Goal: Information Seeking & Learning: Learn about a topic

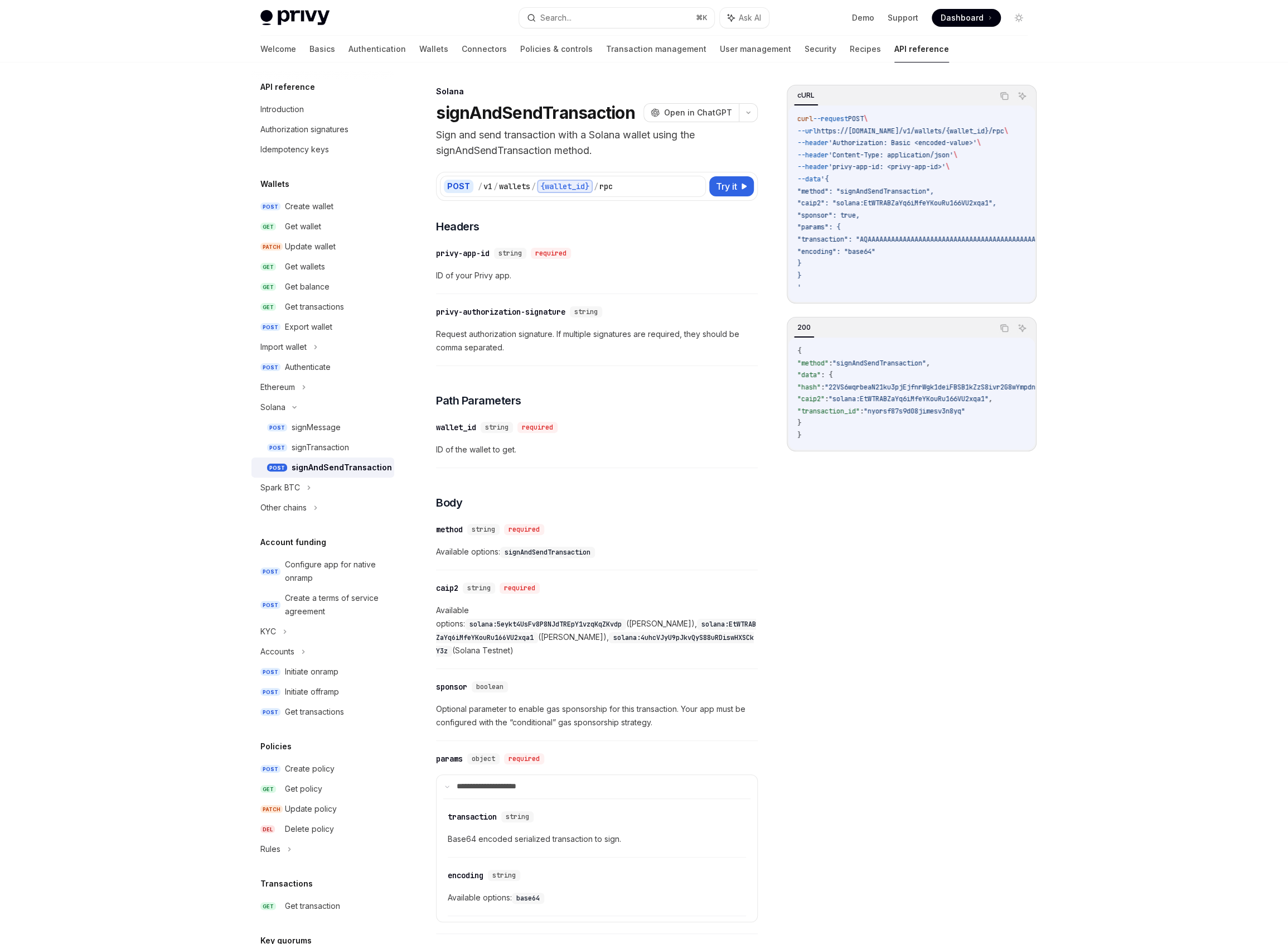
click at [523, 105] on h1 "signAndSendTransaction" at bounding box center [535, 113] width 199 height 20
copy h1 "signAndSendTransaction"
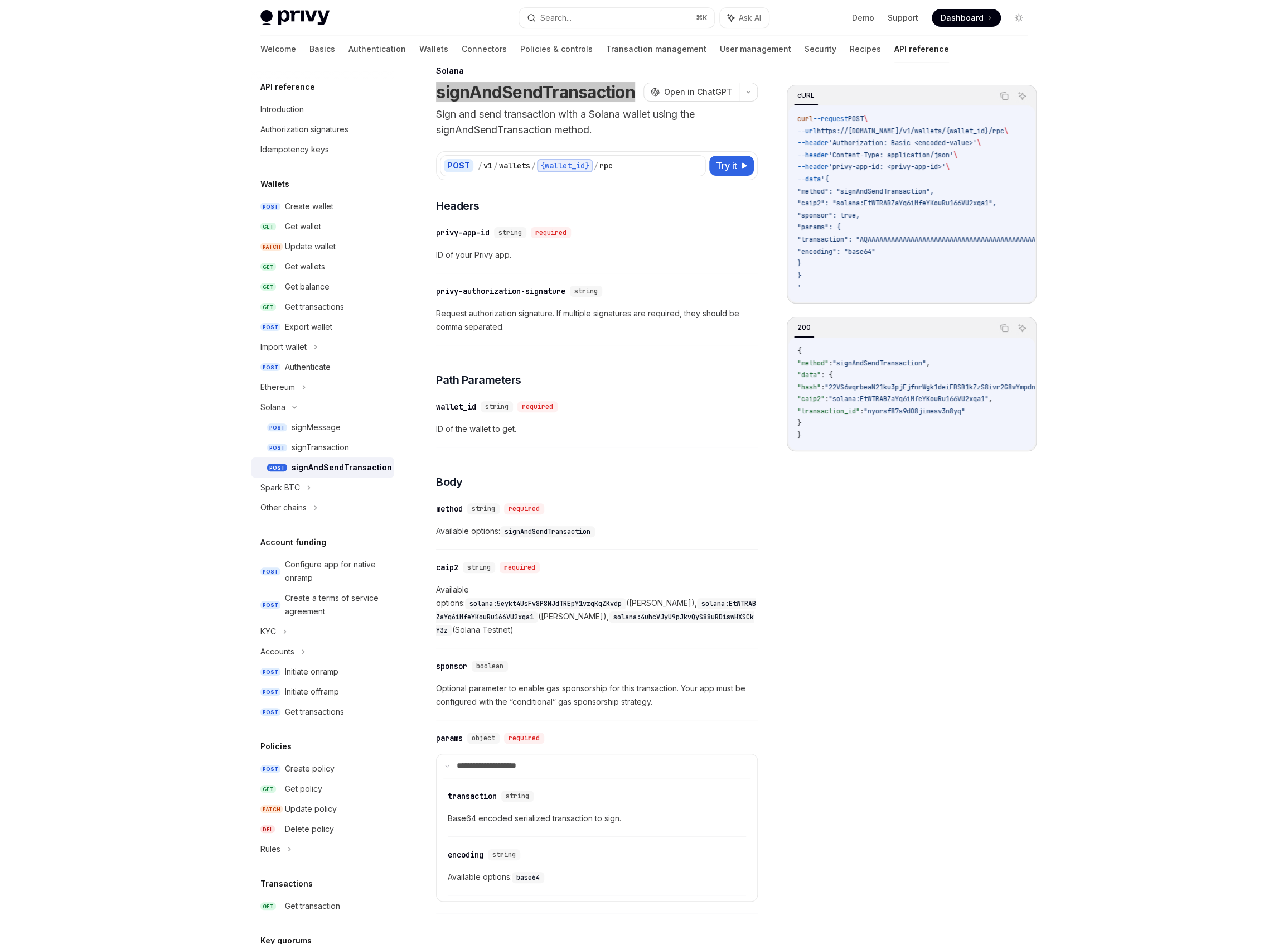
scroll to position [23, 0]
